Goal: Task Accomplishment & Management: Manage account settings

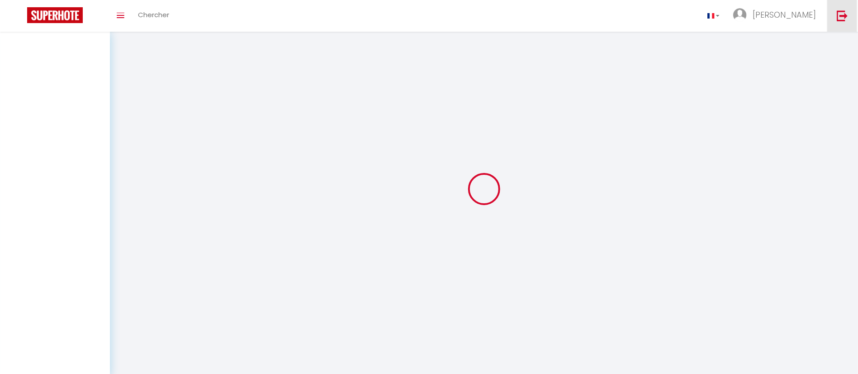
click at [835, 10] on link at bounding box center [843, 16] width 30 height 32
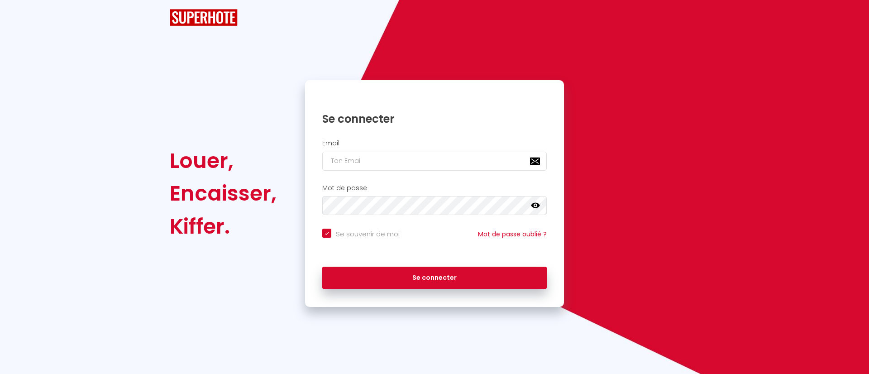
checkbox input "true"
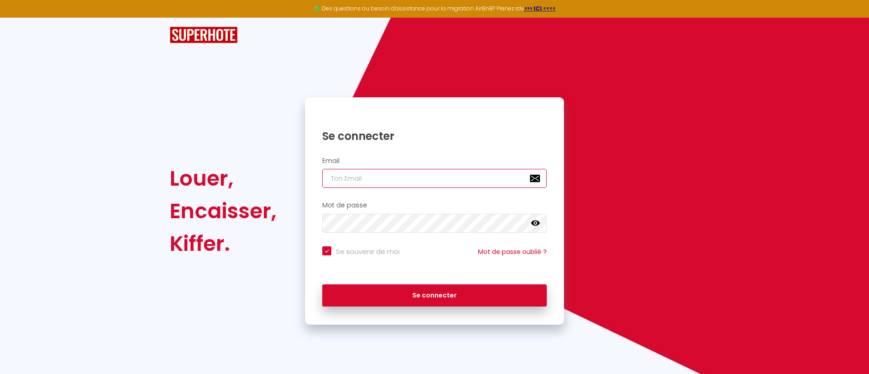
type input "[EMAIL_ADDRESS][DOMAIN_NAME]"
click at [458, 308] on div "Se connecter" at bounding box center [434, 295] width 259 height 41
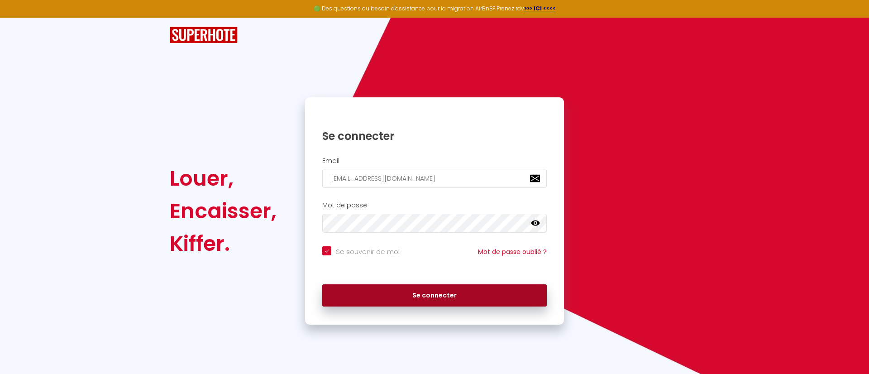
click at [441, 289] on button "Se connecter" at bounding box center [434, 295] width 224 height 23
checkbox input "true"
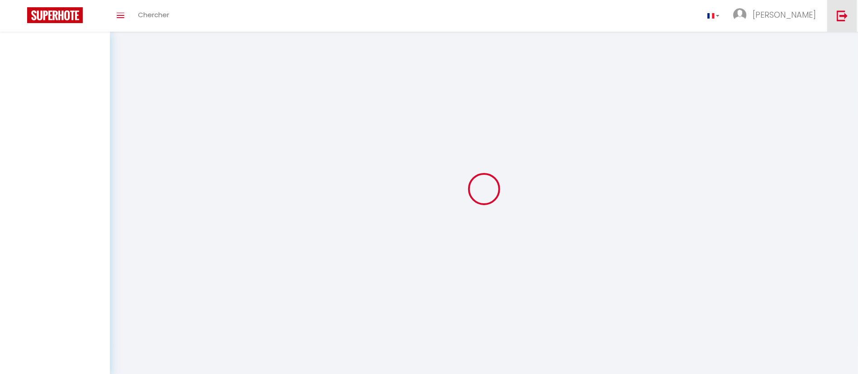
click at [837, 20] on link at bounding box center [843, 16] width 30 height 32
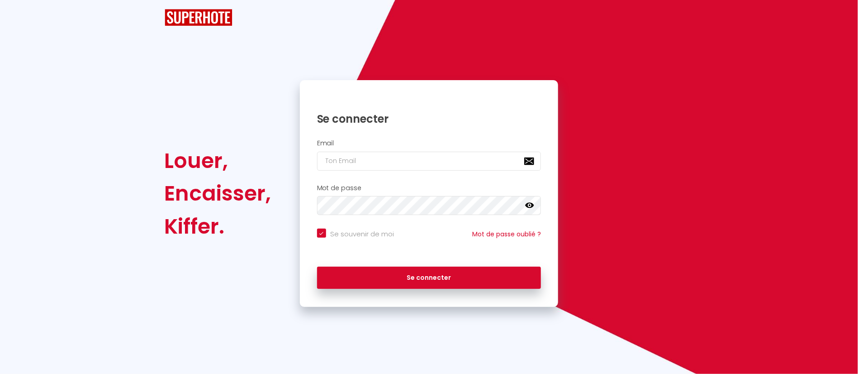
checkbox input "true"
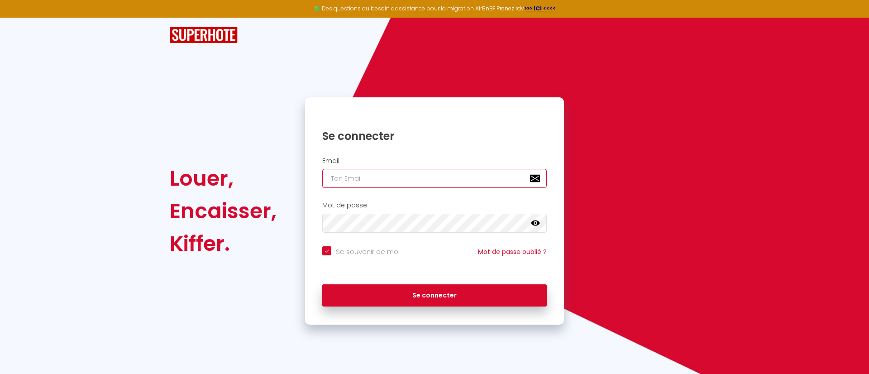
type input "[EMAIL_ADDRESS][DOMAIN_NAME]"
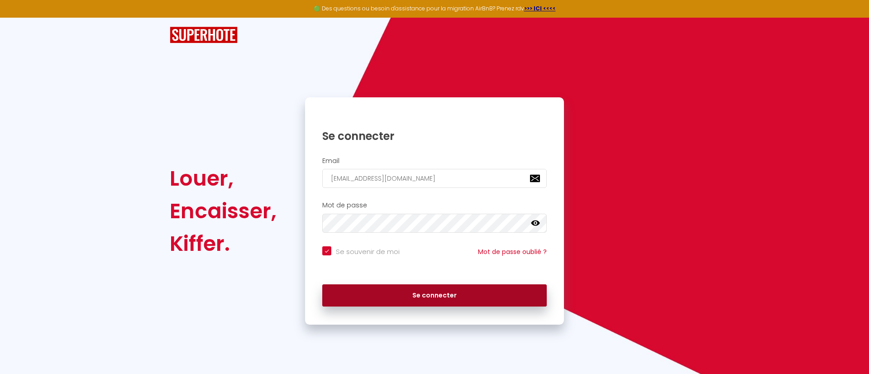
click at [444, 292] on button "Se connecter" at bounding box center [434, 295] width 224 height 23
checkbox input "true"
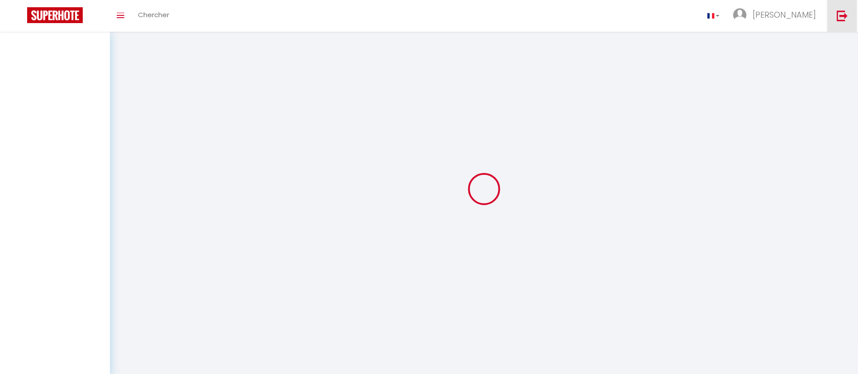
click at [848, 23] on link at bounding box center [843, 16] width 30 height 32
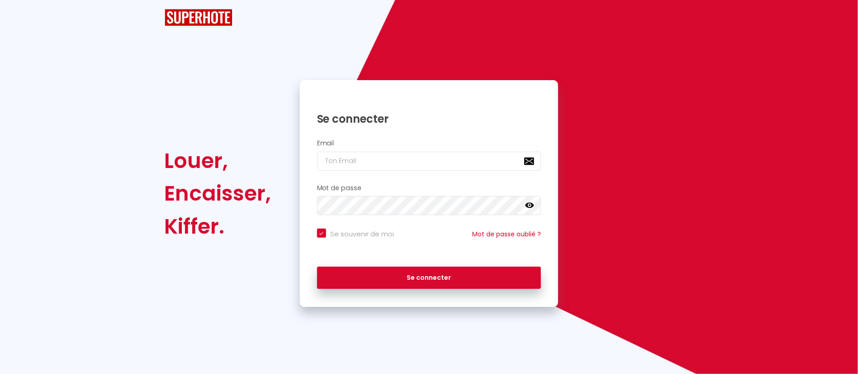
checkbox input "true"
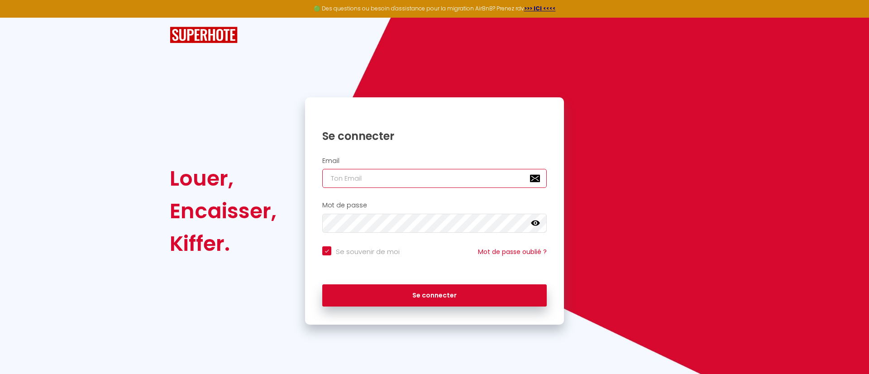
type input "[EMAIL_ADDRESS][DOMAIN_NAME]"
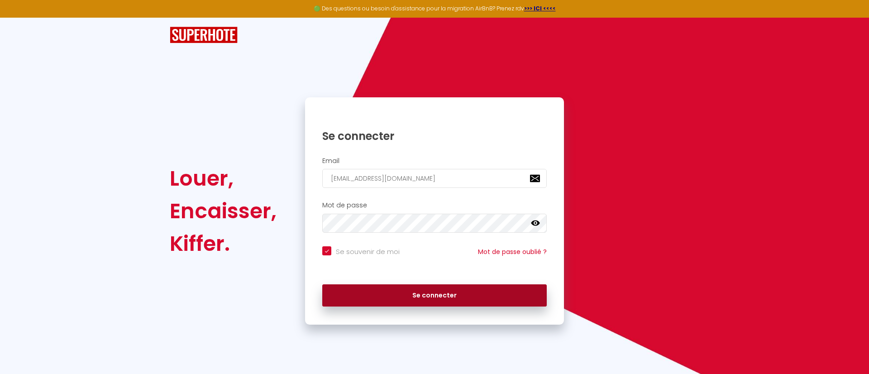
click at [445, 291] on button "Se connecter" at bounding box center [434, 295] width 224 height 23
checkbox input "true"
